Goal: Find specific page/section: Locate a particular part of the current website

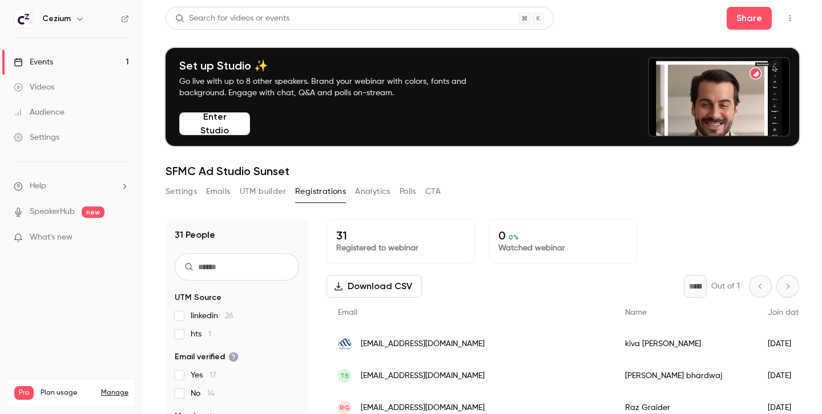
scroll to position [41, 0]
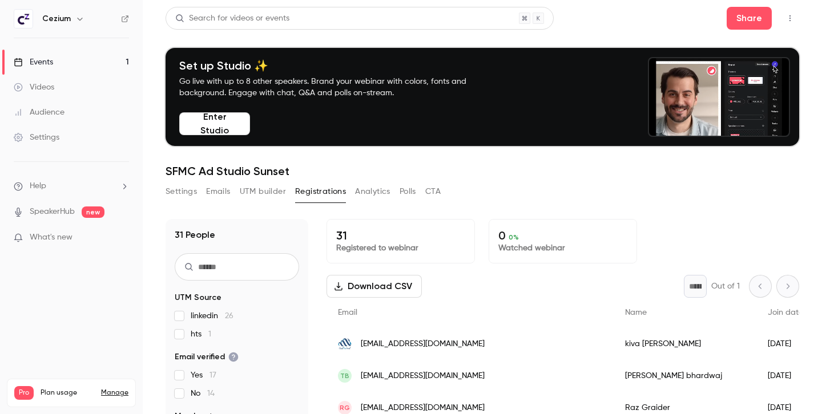
click at [265, 187] on button "UTM builder" at bounding box center [263, 192] width 46 height 18
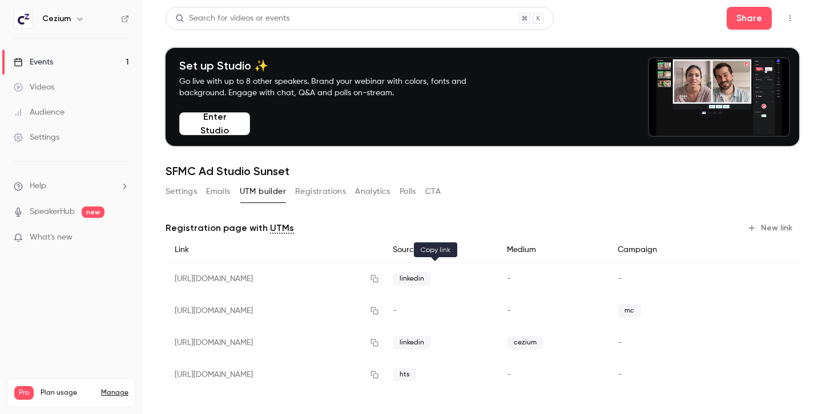
click at [378, 282] on icon "button" at bounding box center [374, 279] width 7 height 7
click at [58, 61] on link "Events 1" at bounding box center [71, 62] width 143 height 25
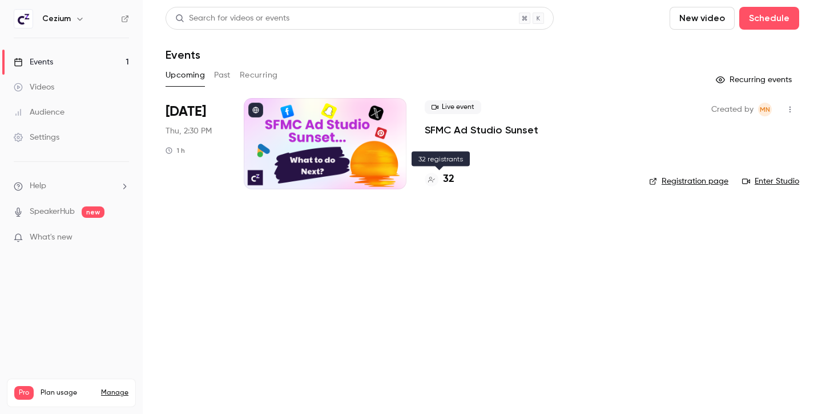
click at [449, 178] on h4 "32" at bounding box center [448, 179] width 11 height 15
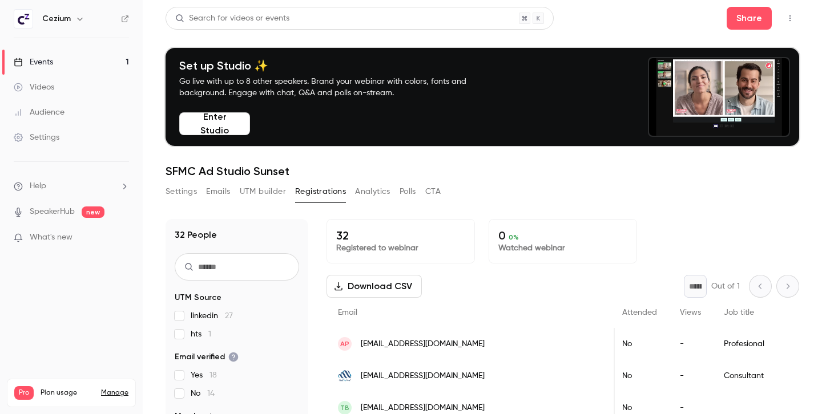
scroll to position [0, 284]
